Goal: Task Accomplishment & Management: Complete application form

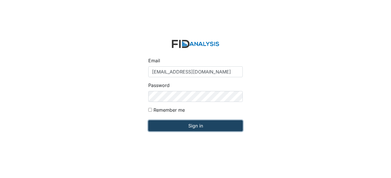
click at [196, 128] on input "Sign in" at bounding box center [195, 126] width 94 height 11
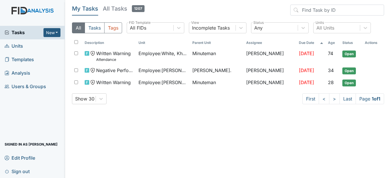
click at [21, 49] on span "Units" at bounding box center [14, 46] width 18 height 9
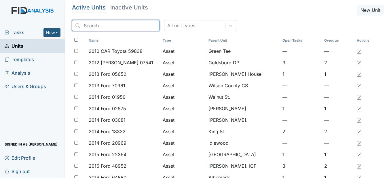
click at [98, 24] on input "search" at bounding box center [116, 25] width 88 height 11
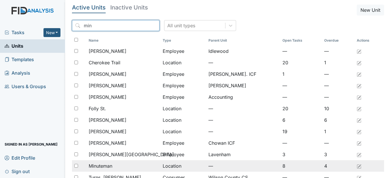
type input "min"
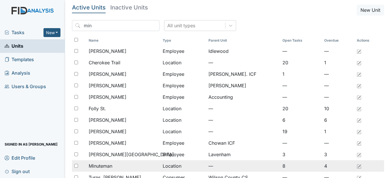
click at [100, 166] on span "Minuteman" at bounding box center [101, 166] width 24 height 7
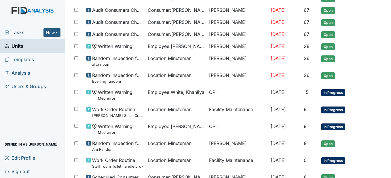
scroll to position [345, 0]
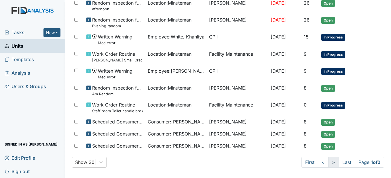
click at [331, 163] on link ">" at bounding box center [333, 162] width 11 height 11
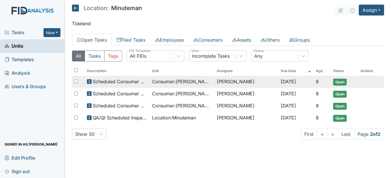
click at [172, 82] on span "Consumer : Mayo, Trish" at bounding box center [182, 81] width 60 height 7
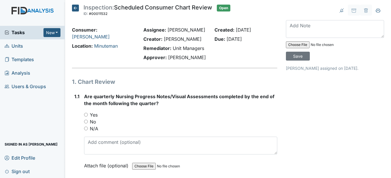
click at [77, 7] on icon at bounding box center [75, 8] width 7 height 7
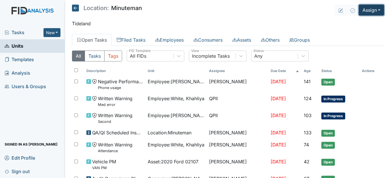
click at [375, 10] on button "Assign" at bounding box center [371, 10] width 25 height 11
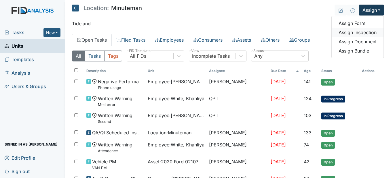
click at [365, 33] on link "Assign Inspection" at bounding box center [358, 32] width 52 height 9
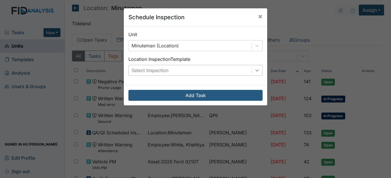
click at [258, 67] on div at bounding box center [257, 70] width 10 height 10
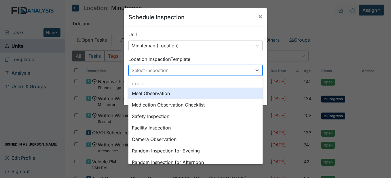
click at [175, 92] on div "Meal Observation" at bounding box center [195, 94] width 134 height 12
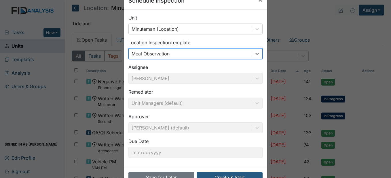
scroll to position [35, 0]
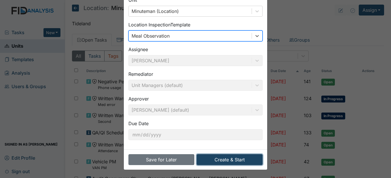
click at [227, 160] on button "Create & Start" at bounding box center [230, 160] width 66 height 11
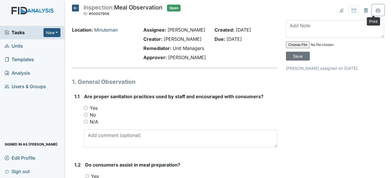
click at [377, 11] on icon at bounding box center [378, 12] width 3 height 2
click at [77, 6] on icon at bounding box center [75, 8] width 7 height 7
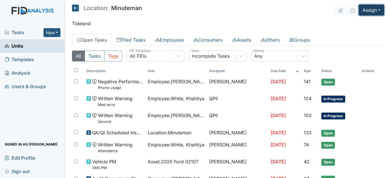
click at [377, 9] on button "Assign" at bounding box center [371, 10] width 25 height 11
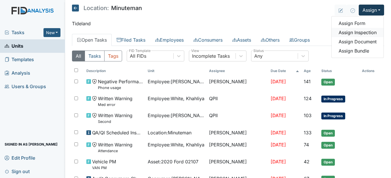
click at [368, 31] on link "Assign Inspection" at bounding box center [358, 32] width 52 height 9
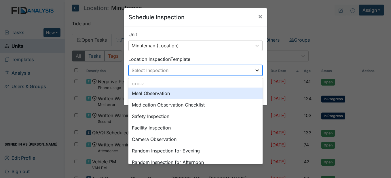
click at [256, 72] on icon at bounding box center [257, 71] width 6 height 6
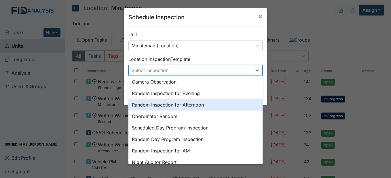
scroll to position [29, 0]
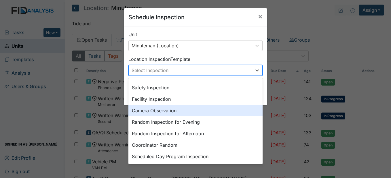
click at [183, 110] on div "Camera Observation" at bounding box center [195, 111] width 134 height 12
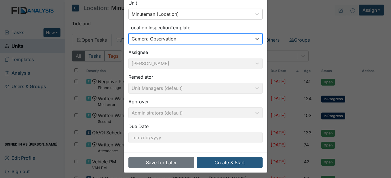
scroll to position [35, 0]
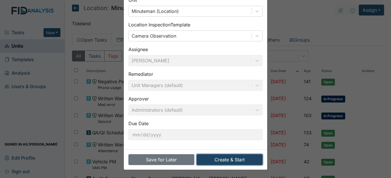
click at [227, 158] on button "Create & Start" at bounding box center [230, 160] width 66 height 11
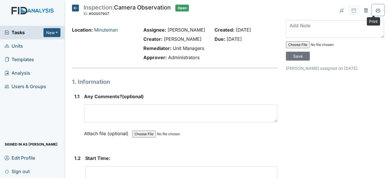
click at [376, 12] on icon at bounding box center [378, 10] width 5 height 5
click at [77, 9] on icon at bounding box center [75, 8] width 7 height 7
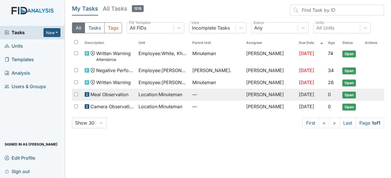
click at [168, 97] on span "Location : Minuteman" at bounding box center [160, 94] width 44 height 7
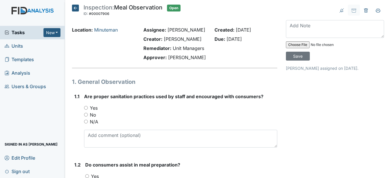
click at [86, 110] on input "Yes" at bounding box center [86, 108] width 4 height 4
radio input "true"
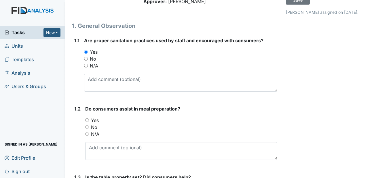
scroll to position [58, 0]
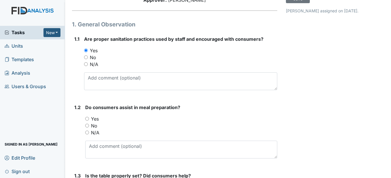
click at [88, 121] on input "Yes" at bounding box center [87, 119] width 4 height 4
radio input "true"
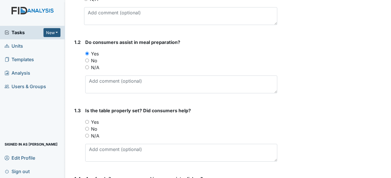
scroll to position [144, 0]
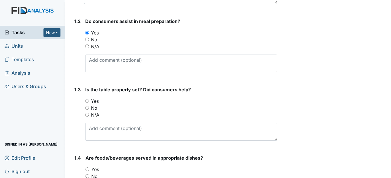
click at [88, 103] on input "Yes" at bounding box center [87, 101] width 4 height 4
radio input "true"
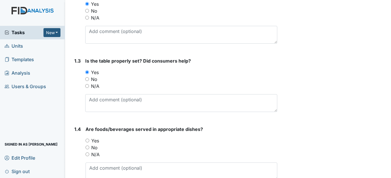
scroll to position [202, 0]
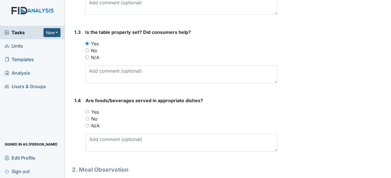
click at [87, 114] on input "Yes" at bounding box center [88, 112] width 4 height 4
radio input "true"
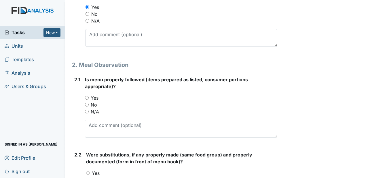
scroll to position [317, 0]
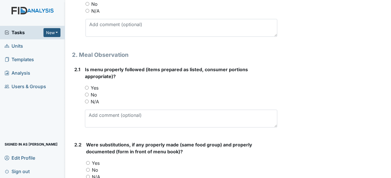
click at [88, 90] on input "Yes" at bounding box center [87, 88] width 4 height 4
radio input "true"
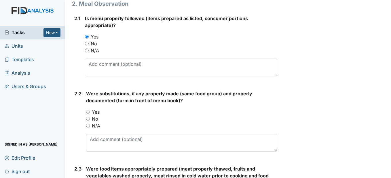
scroll to position [374, 0]
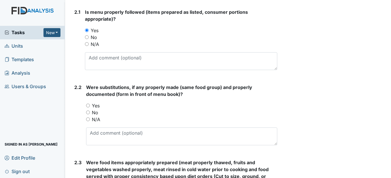
click at [90, 108] on input "Yes" at bounding box center [88, 106] width 4 height 4
radio input "true"
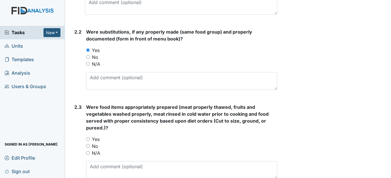
scroll to position [432, 0]
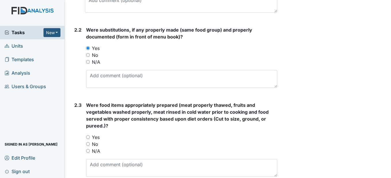
click at [87, 139] on input "Yes" at bounding box center [88, 138] width 4 height 4
radio input "true"
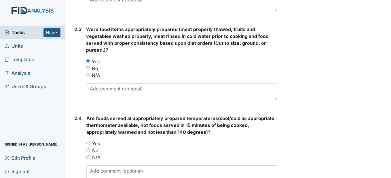
scroll to position [518, 0]
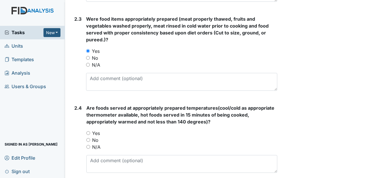
click at [89, 135] on input "Yes" at bounding box center [88, 134] width 4 height 4
radio input "true"
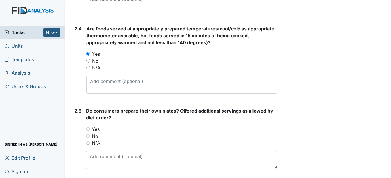
scroll to position [605, 0]
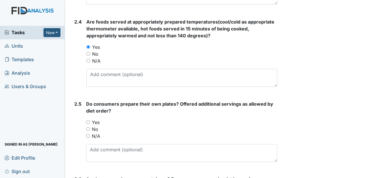
click at [90, 124] on input "Yes" at bounding box center [88, 123] width 4 height 4
radio input "true"
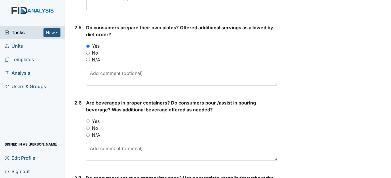
scroll to position [691, 0]
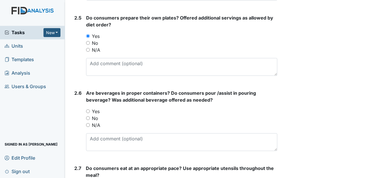
click at [89, 115] on div "Yes" at bounding box center [181, 111] width 191 height 7
click at [89, 113] on input "Yes" at bounding box center [88, 112] width 4 height 4
radio input "true"
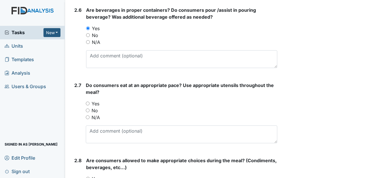
scroll to position [777, 0]
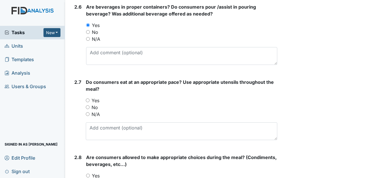
click at [88, 102] on input "Yes" at bounding box center [88, 101] width 4 height 4
radio input "true"
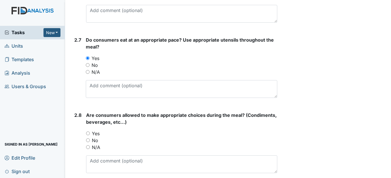
scroll to position [835, 0]
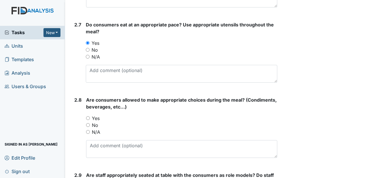
click at [90, 122] on div "Yes" at bounding box center [181, 118] width 191 height 7
click at [90, 120] on input "Yes" at bounding box center [88, 119] width 4 height 4
radio input "true"
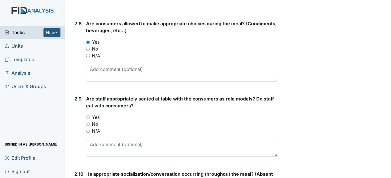
scroll to position [921, 0]
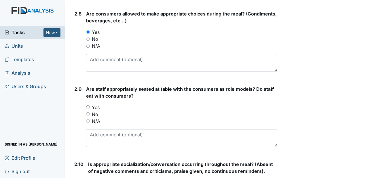
click at [89, 109] on input "Yes" at bounding box center [88, 108] width 4 height 4
radio input "true"
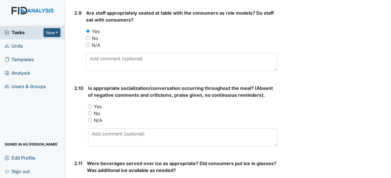
scroll to position [1008, 0]
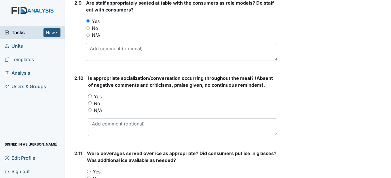
click at [92, 98] on input "Yes" at bounding box center [90, 97] width 4 height 4
radio input "true"
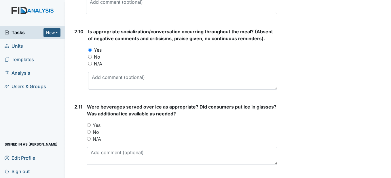
scroll to position [1065, 0]
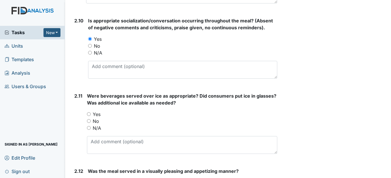
click at [90, 116] on input "Yes" at bounding box center [89, 115] width 4 height 4
radio input "true"
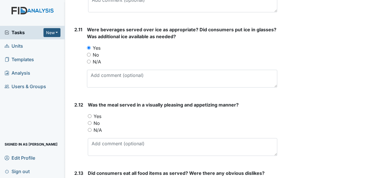
scroll to position [1152, 0]
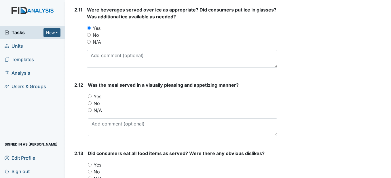
click at [90, 98] on input "Yes" at bounding box center [90, 97] width 4 height 4
radio input "true"
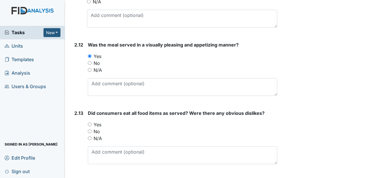
scroll to position [1209, 0]
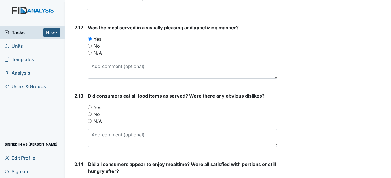
click at [90, 109] on input "Yes" at bounding box center [90, 108] width 4 height 4
radio input "true"
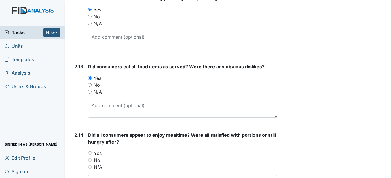
scroll to position [1267, 0]
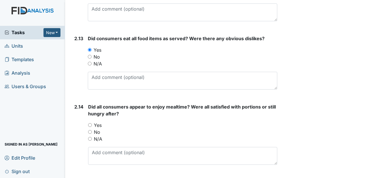
click at [90, 127] on input "Yes" at bounding box center [90, 126] width 4 height 4
radio input "true"
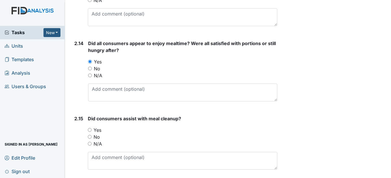
scroll to position [1353, 0]
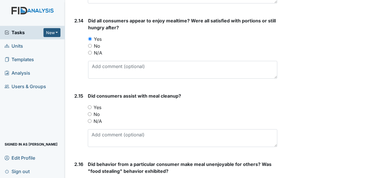
click at [90, 109] on input "Yes" at bounding box center [90, 108] width 4 height 4
radio input "true"
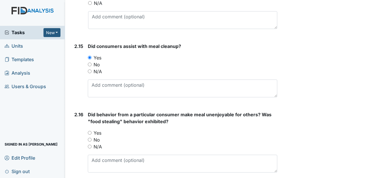
scroll to position [1411, 0]
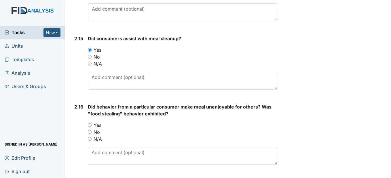
click at [90, 134] on input "No" at bounding box center [90, 132] width 4 height 4
radio input "true"
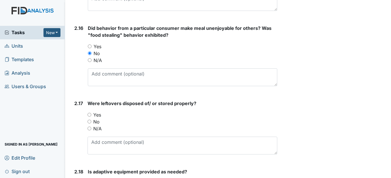
scroll to position [1497, 0]
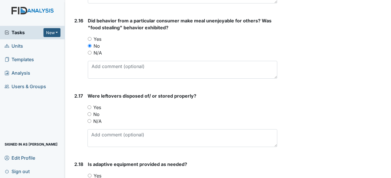
click at [89, 109] on input "Yes" at bounding box center [90, 108] width 4 height 4
radio input "true"
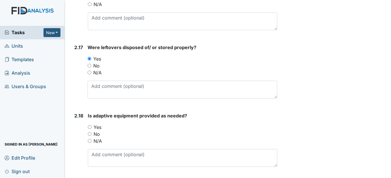
scroll to position [1555, 0]
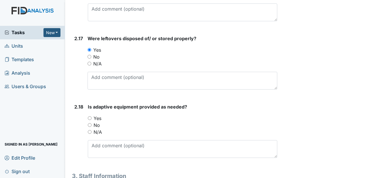
click at [92, 122] on div "Yes" at bounding box center [182, 118] width 189 height 7
click at [91, 120] on input "Yes" at bounding box center [90, 119] width 4 height 4
radio input "true"
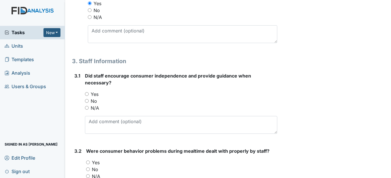
scroll to position [1699, 0]
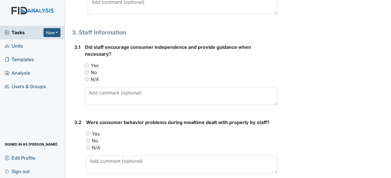
click at [88, 67] on input "Yes" at bounding box center [87, 66] width 4 height 4
radio input "true"
drag, startPoint x: 89, startPoint y: 163, endPoint x: 89, endPoint y: 159, distance: 3.5
click at [88, 150] on input "N/A" at bounding box center [88, 148] width 4 height 4
radio input "true"
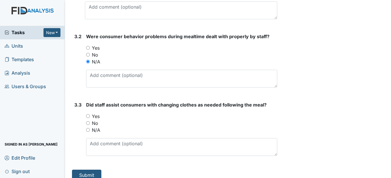
scroll to position [1785, 0]
click at [89, 118] on input "Yes" at bounding box center [88, 116] width 4 height 4
radio input "true"
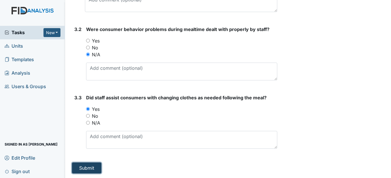
click at [90, 168] on button "Submit" at bounding box center [86, 168] width 29 height 11
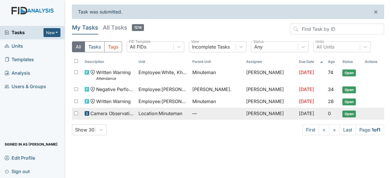
click at [165, 114] on span "Location : Minuteman" at bounding box center [160, 113] width 44 height 7
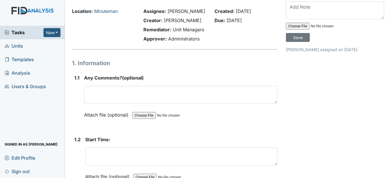
scroll to position [29, 0]
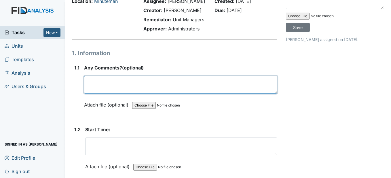
click at [97, 94] on textarea at bounding box center [180, 85] width 193 height 18
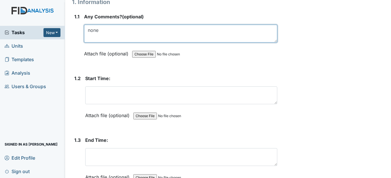
scroll to position [86, 0]
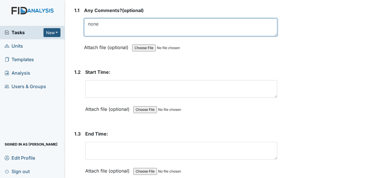
type textarea "none"
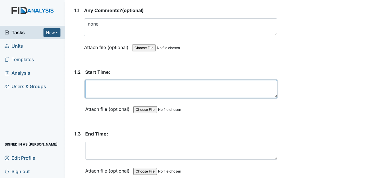
click at [101, 98] on textarea at bounding box center [181, 89] width 192 height 18
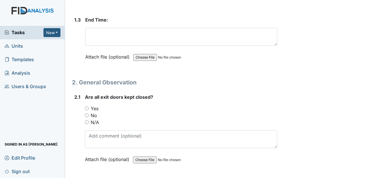
scroll to position [202, 0]
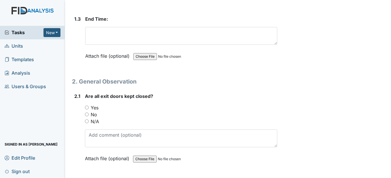
type textarea "5pm"
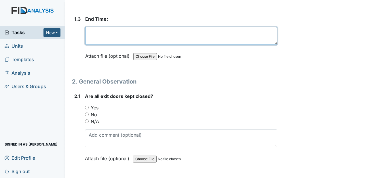
click at [100, 45] on textarea at bounding box center [181, 36] width 192 height 18
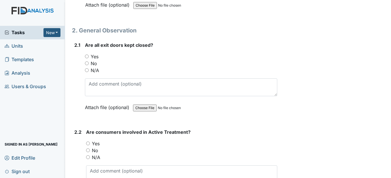
scroll to position [259, 0]
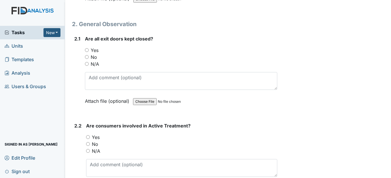
type textarea "10pm"
click at [86, 52] on input "Yes" at bounding box center [87, 50] width 4 height 4
radio input "true"
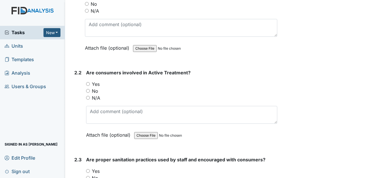
scroll to position [317, 0]
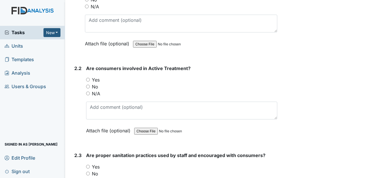
click at [88, 82] on input "Yes" at bounding box center [88, 80] width 4 height 4
radio input "true"
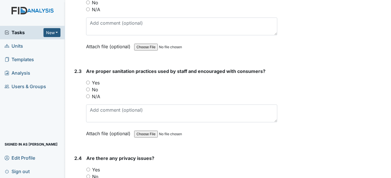
scroll to position [403, 0]
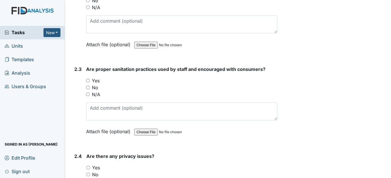
click at [87, 83] on input "Yes" at bounding box center [88, 81] width 4 height 4
radio input "true"
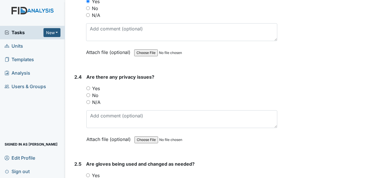
scroll to position [489, 0]
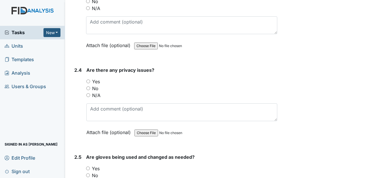
click at [90, 90] on input "No" at bounding box center [88, 89] width 4 height 4
radio input "true"
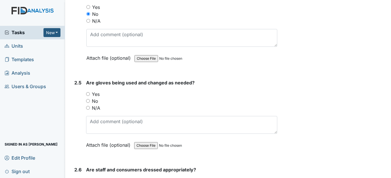
scroll to position [576, 0]
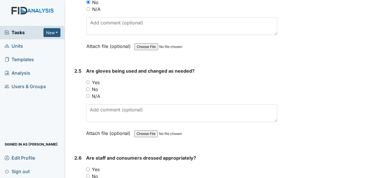
click at [89, 84] on input "Yes" at bounding box center [88, 83] width 4 height 4
radio input "true"
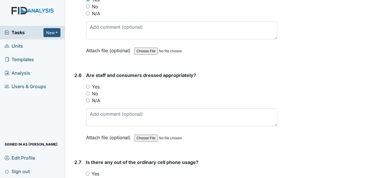
scroll to position [662, 0]
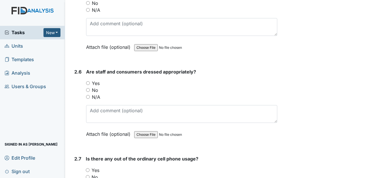
click at [88, 85] on input "Yes" at bounding box center [88, 83] width 4 height 4
radio input "true"
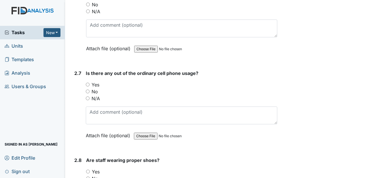
scroll to position [749, 0]
drag, startPoint x: 87, startPoint y: 103, endPoint x: 105, endPoint y: 108, distance: 18.0
click at [88, 93] on input "No" at bounding box center [88, 91] width 4 height 4
radio input "true"
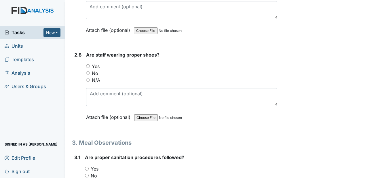
scroll to position [864, 0]
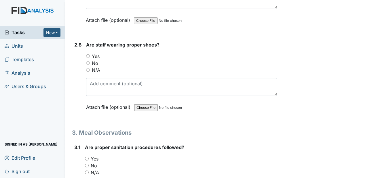
click at [88, 58] on input "Yes" at bounding box center [88, 56] width 4 height 4
radio input "true"
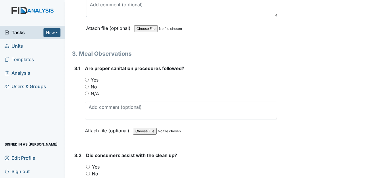
scroll to position [979, 0]
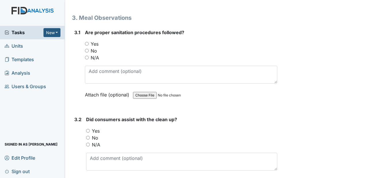
click at [87, 46] on input "Yes" at bounding box center [87, 44] width 4 height 4
radio input "true"
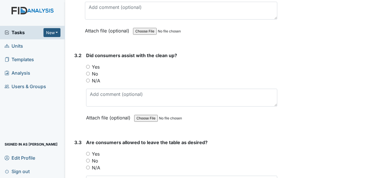
scroll to position [1065, 0]
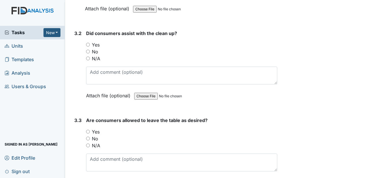
click at [90, 48] on div "Yes" at bounding box center [181, 44] width 191 height 7
click at [88, 47] on input "Yes" at bounding box center [88, 45] width 4 height 4
radio input "true"
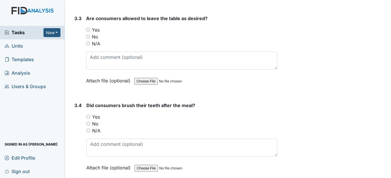
scroll to position [1180, 0]
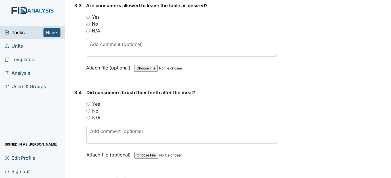
click at [88, 19] on input "Yes" at bounding box center [88, 17] width 4 height 4
radio input "true"
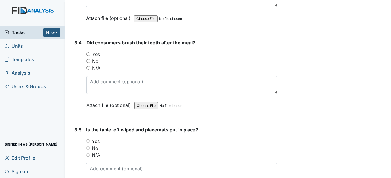
scroll to position [1238, 0]
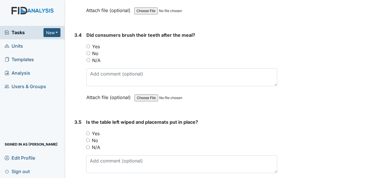
click at [90, 48] on input "Yes" at bounding box center [88, 47] width 4 height 4
radio input "true"
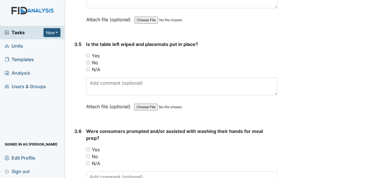
scroll to position [1324, 0]
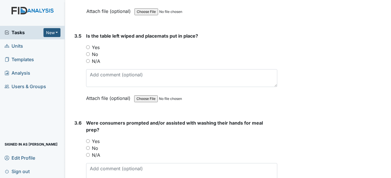
click at [87, 49] on input "Yes" at bounding box center [88, 47] width 4 height 4
radio input "true"
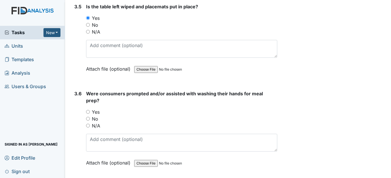
scroll to position [1411, 0]
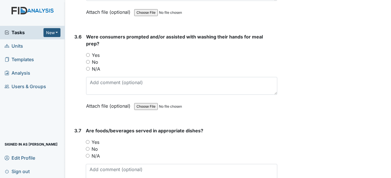
click at [90, 57] on input "Yes" at bounding box center [88, 55] width 4 height 4
radio input "true"
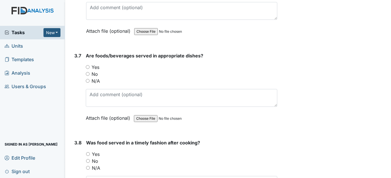
scroll to position [1497, 0]
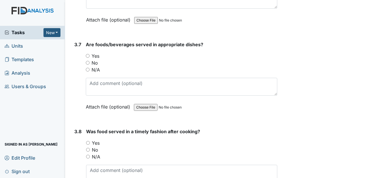
click at [89, 58] on input "Yes" at bounding box center [88, 56] width 4 height 4
radio input "true"
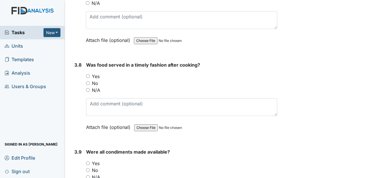
scroll to position [1583, 0]
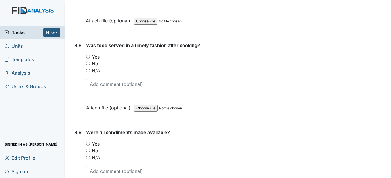
click at [88, 59] on input "Yes" at bounding box center [88, 57] width 4 height 4
radio input "true"
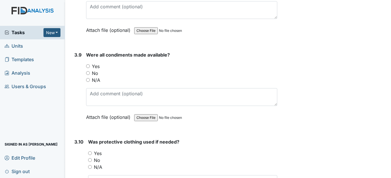
scroll to position [1670, 0]
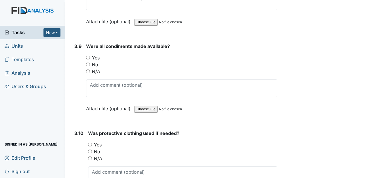
click at [89, 60] on input "Yes" at bounding box center [88, 58] width 4 height 4
radio input "true"
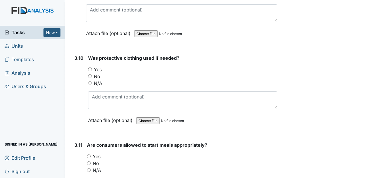
scroll to position [1756, 0]
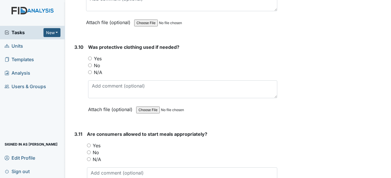
click at [89, 60] on input "Yes" at bounding box center [90, 59] width 4 height 4
radio input "true"
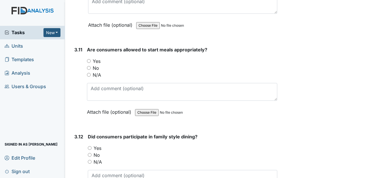
scroll to position [1871, 0]
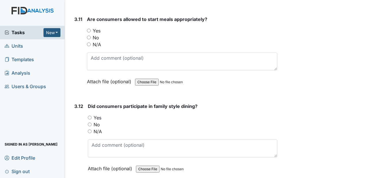
click at [90, 33] on input "Yes" at bounding box center [89, 31] width 4 height 4
radio input "true"
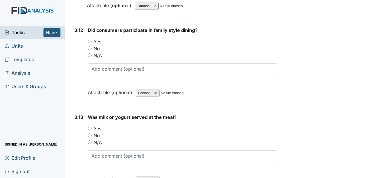
scroll to position [1958, 0]
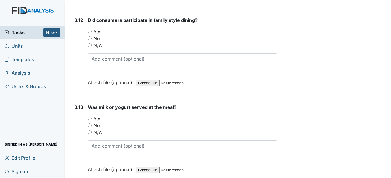
click at [91, 33] on input "Yes" at bounding box center [90, 32] width 4 height 4
radio input "true"
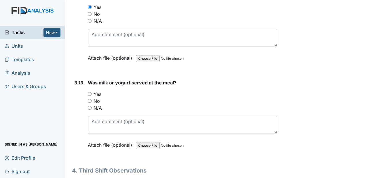
scroll to position [2044, 0]
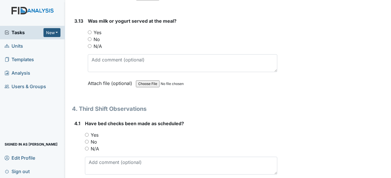
click at [89, 34] on input "Yes" at bounding box center [90, 33] width 4 height 4
radio input "true"
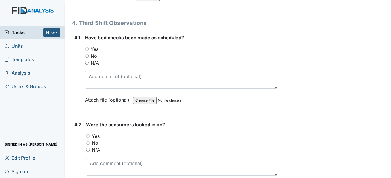
scroll to position [2130, 0]
click at [89, 52] on div "Yes" at bounding box center [181, 48] width 192 height 7
click at [88, 51] on input "Yes" at bounding box center [87, 49] width 4 height 4
radio input "true"
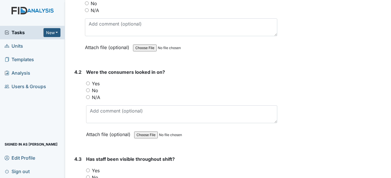
scroll to position [2188, 0]
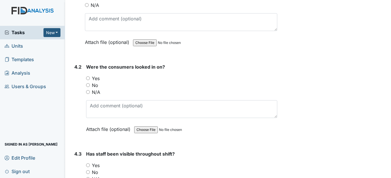
click at [90, 80] on input "Yes" at bounding box center [88, 79] width 4 height 4
radio input "true"
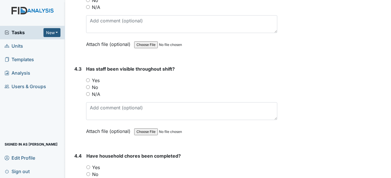
scroll to position [2303, 0]
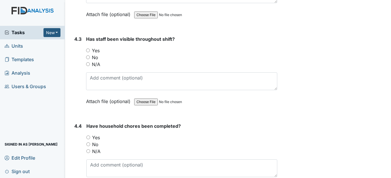
click at [90, 52] on input "Yes" at bounding box center [88, 51] width 4 height 4
radio input "true"
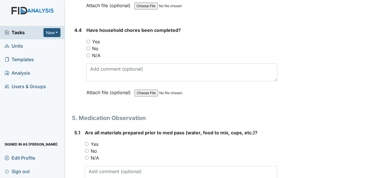
scroll to position [2418, 0]
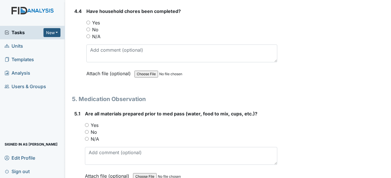
click at [89, 24] on input "Yes" at bounding box center [88, 23] width 4 height 4
radio input "true"
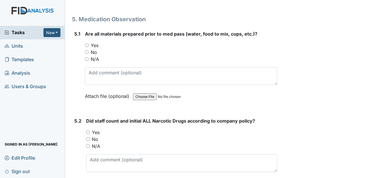
scroll to position [2505, 0]
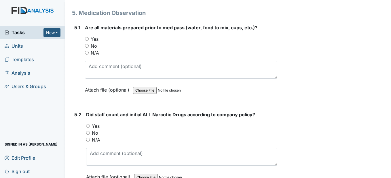
click at [88, 41] on input "Yes" at bounding box center [87, 39] width 4 height 4
radio input "true"
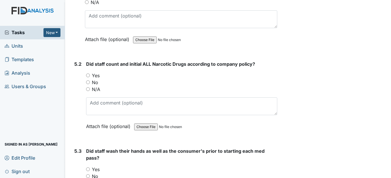
scroll to position [2562, 0]
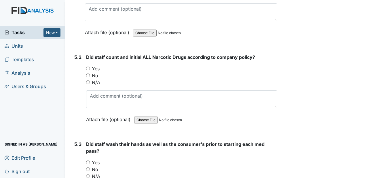
click at [86, 81] on div "5.2 Did staff count and initial ALL Narcotic Drugs according to company policy?…" at bounding box center [174, 93] width 205 height 78
click at [88, 71] on input "Yes" at bounding box center [88, 69] width 4 height 4
radio input "true"
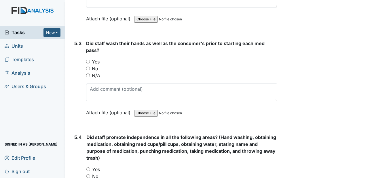
scroll to position [2677, 0]
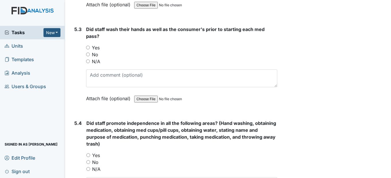
click at [88, 50] on input "Yes" at bounding box center [88, 48] width 4 height 4
radio input "true"
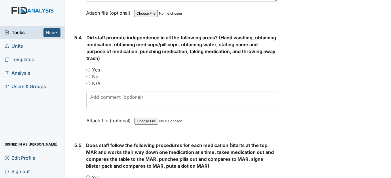
scroll to position [2764, 0]
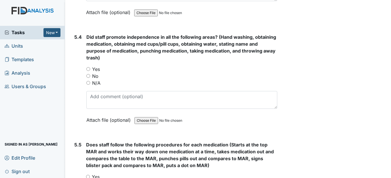
click at [88, 71] on input "Yes" at bounding box center [88, 69] width 4 height 4
radio input "true"
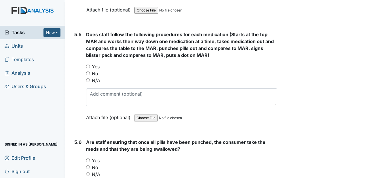
scroll to position [2879, 0]
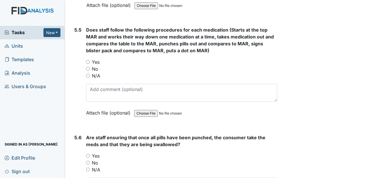
click at [87, 64] on input "Yes" at bounding box center [88, 62] width 4 height 4
radio input "true"
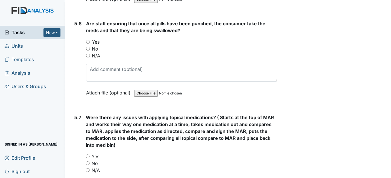
scroll to position [2994, 0]
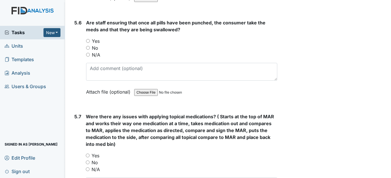
click at [87, 43] on input "Yes" at bounding box center [88, 41] width 4 height 4
radio input "true"
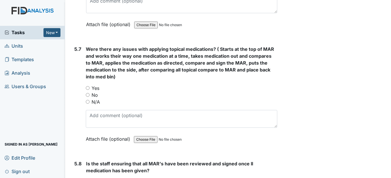
scroll to position [3081, 0]
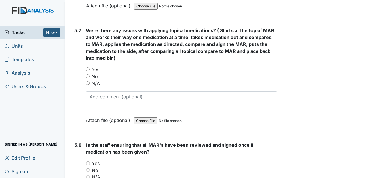
click at [89, 78] on input "No" at bounding box center [88, 77] width 4 height 4
radio input "true"
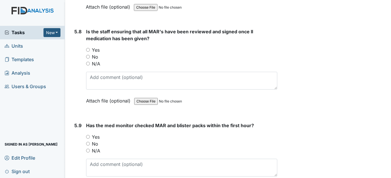
scroll to position [3196, 0]
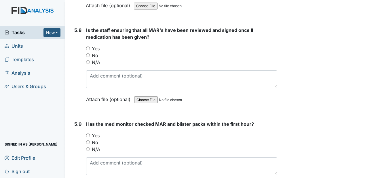
click at [88, 50] on input "Yes" at bounding box center [88, 49] width 4 height 4
radio input "true"
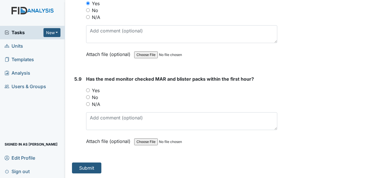
scroll to position [3255, 0]
click at [89, 91] on input "Yes" at bounding box center [88, 91] width 4 height 4
radio input "true"
click at [87, 168] on button "Submit" at bounding box center [86, 168] width 29 height 11
